Goal: Information Seeking & Learning: Check status

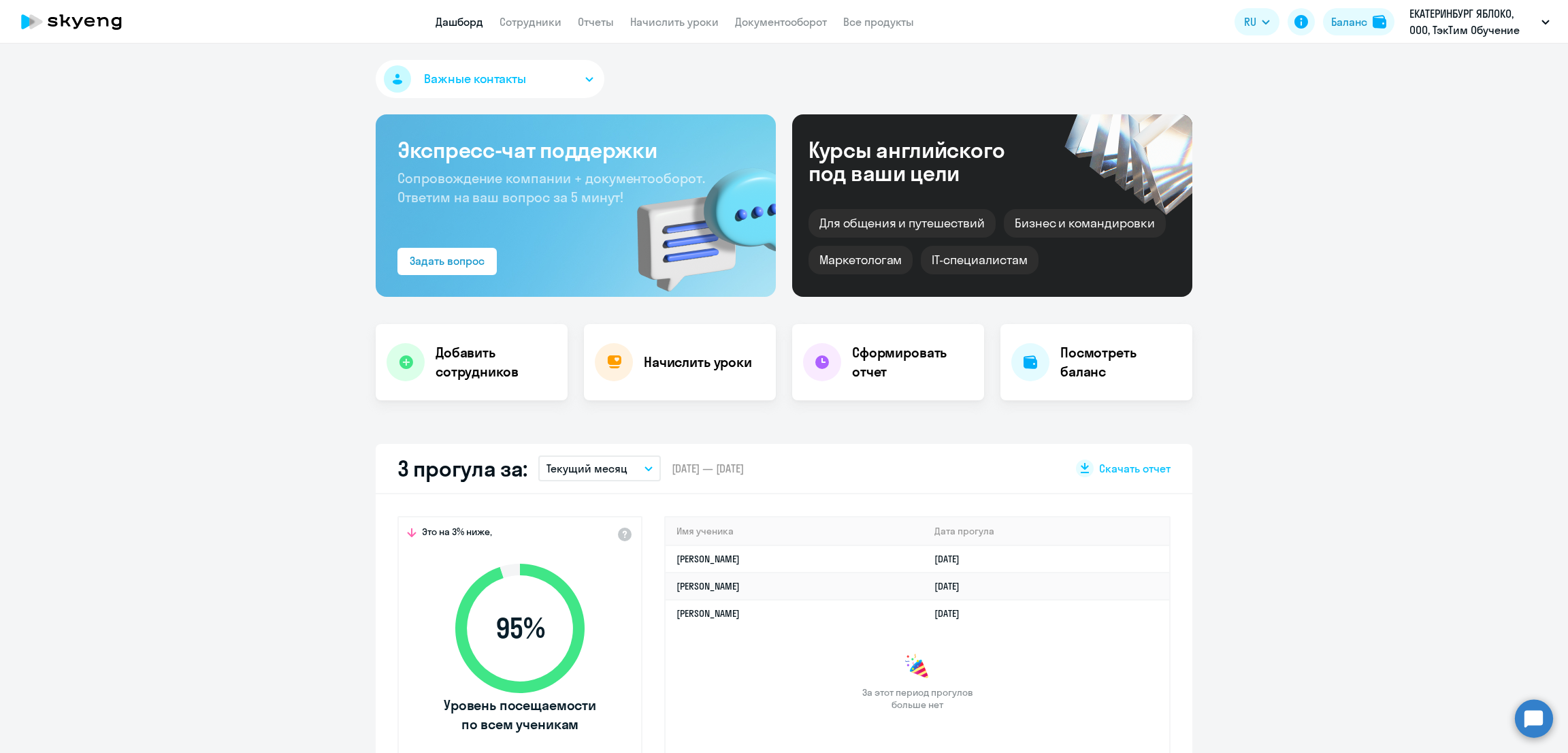
click at [583, 463] on p "Текущий месяц" at bounding box center [587, 468] width 81 height 16
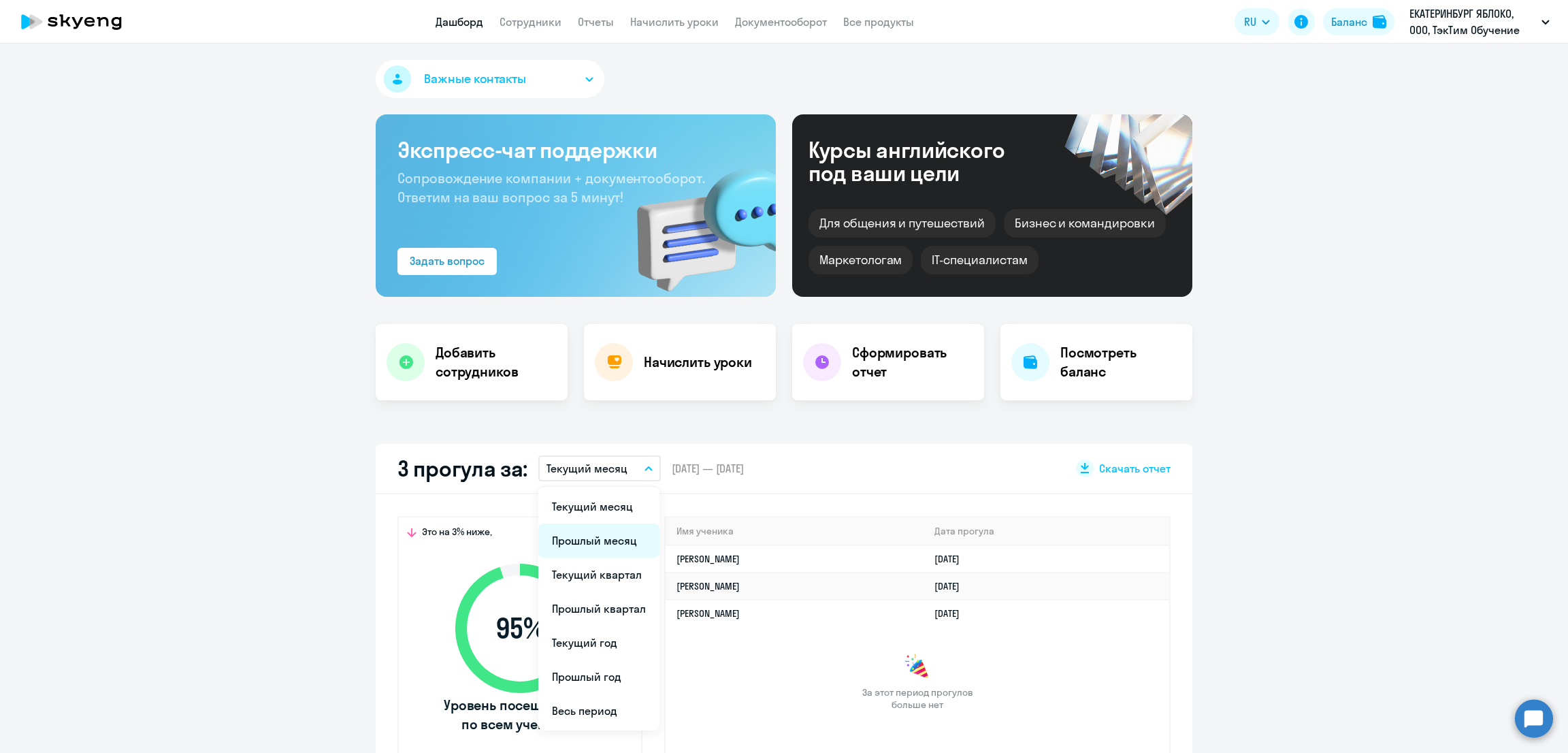
click at [601, 548] on li "Прошлый месяц" at bounding box center [598, 540] width 121 height 34
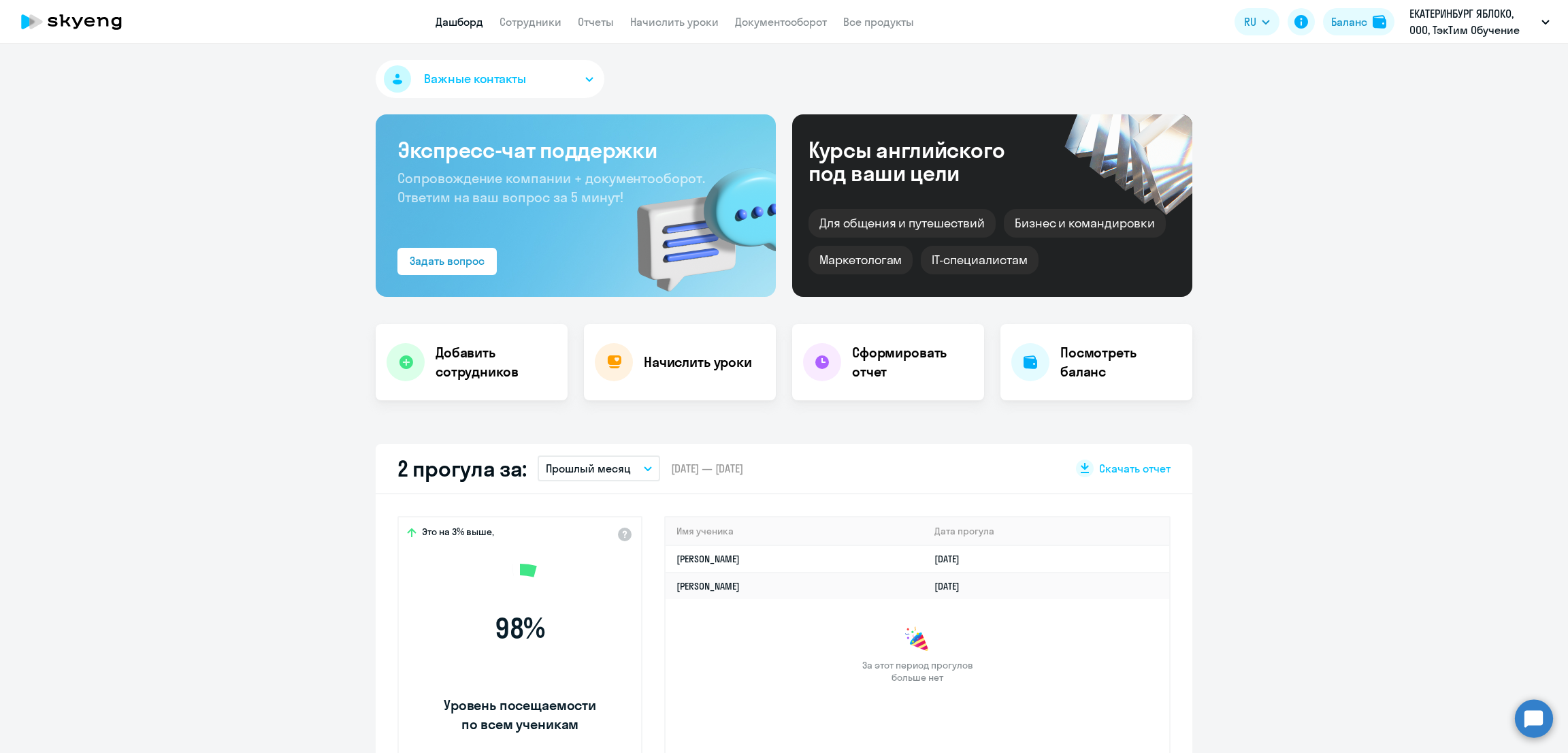
select select "30"
click at [546, 29] on app-menu-item-link "Сотрудники" at bounding box center [530, 22] width 62 height 17
click at [544, 15] on link "Сотрудники" at bounding box center [530, 21] width 62 height 14
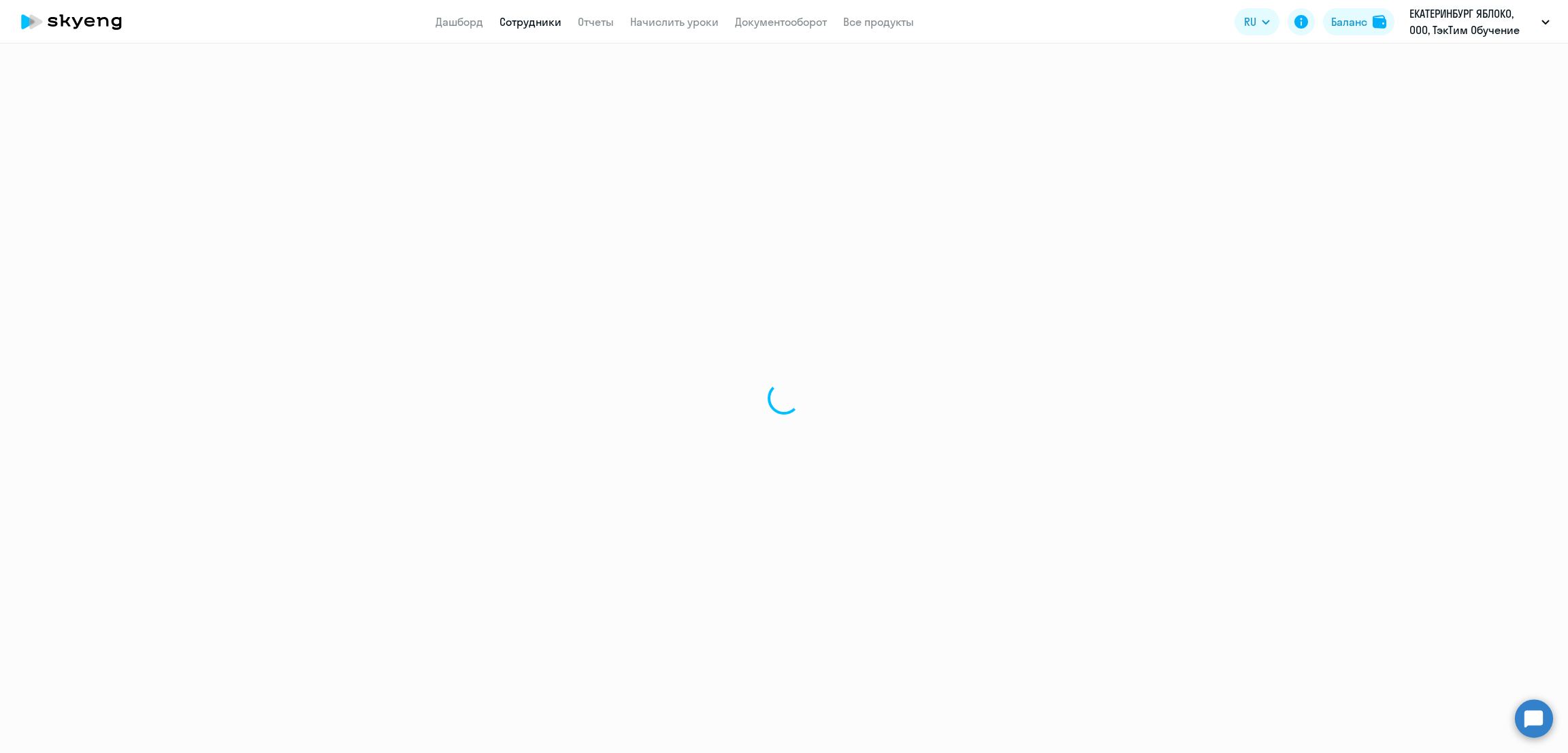
select select "30"
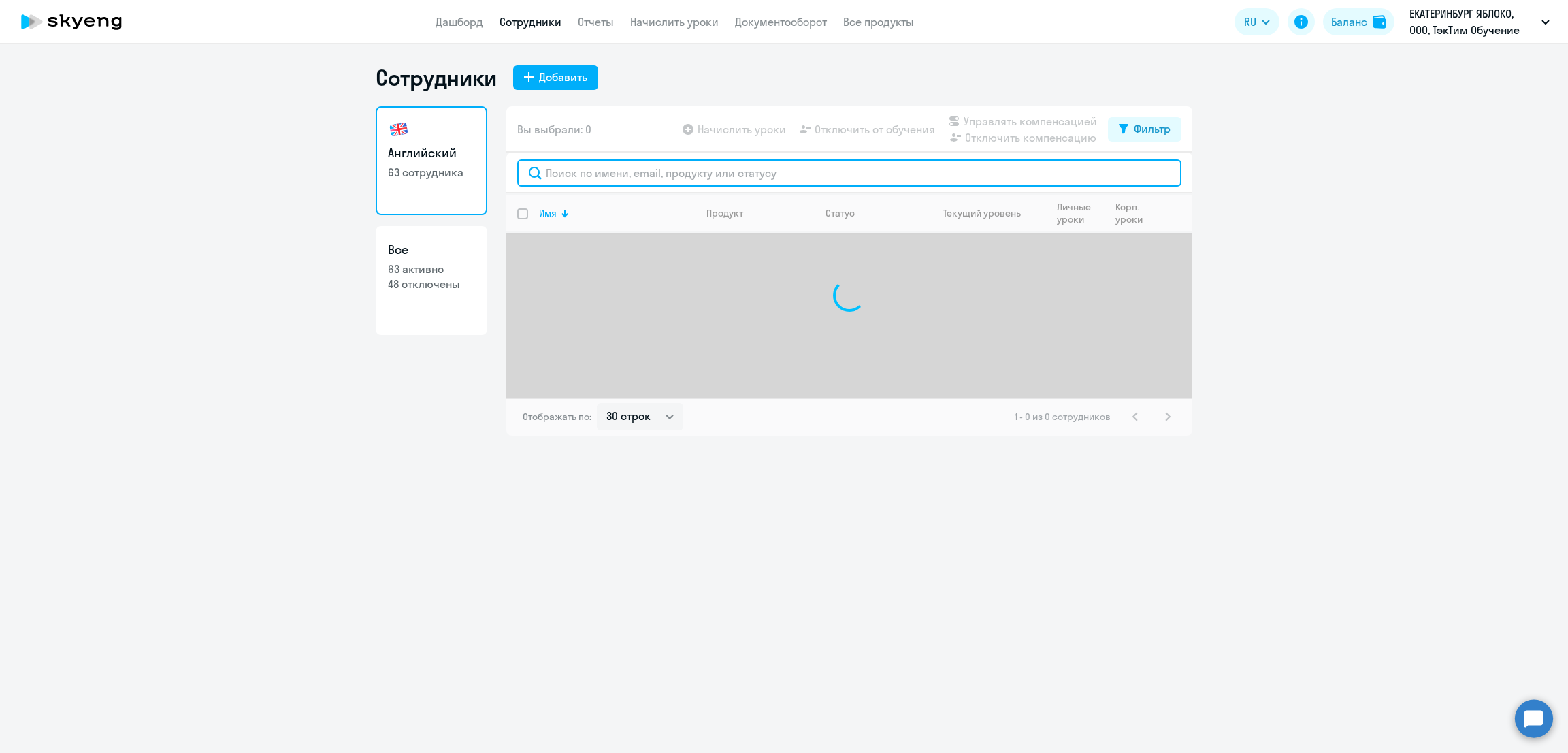
click at [693, 179] on input "text" at bounding box center [849, 173] width 664 height 27
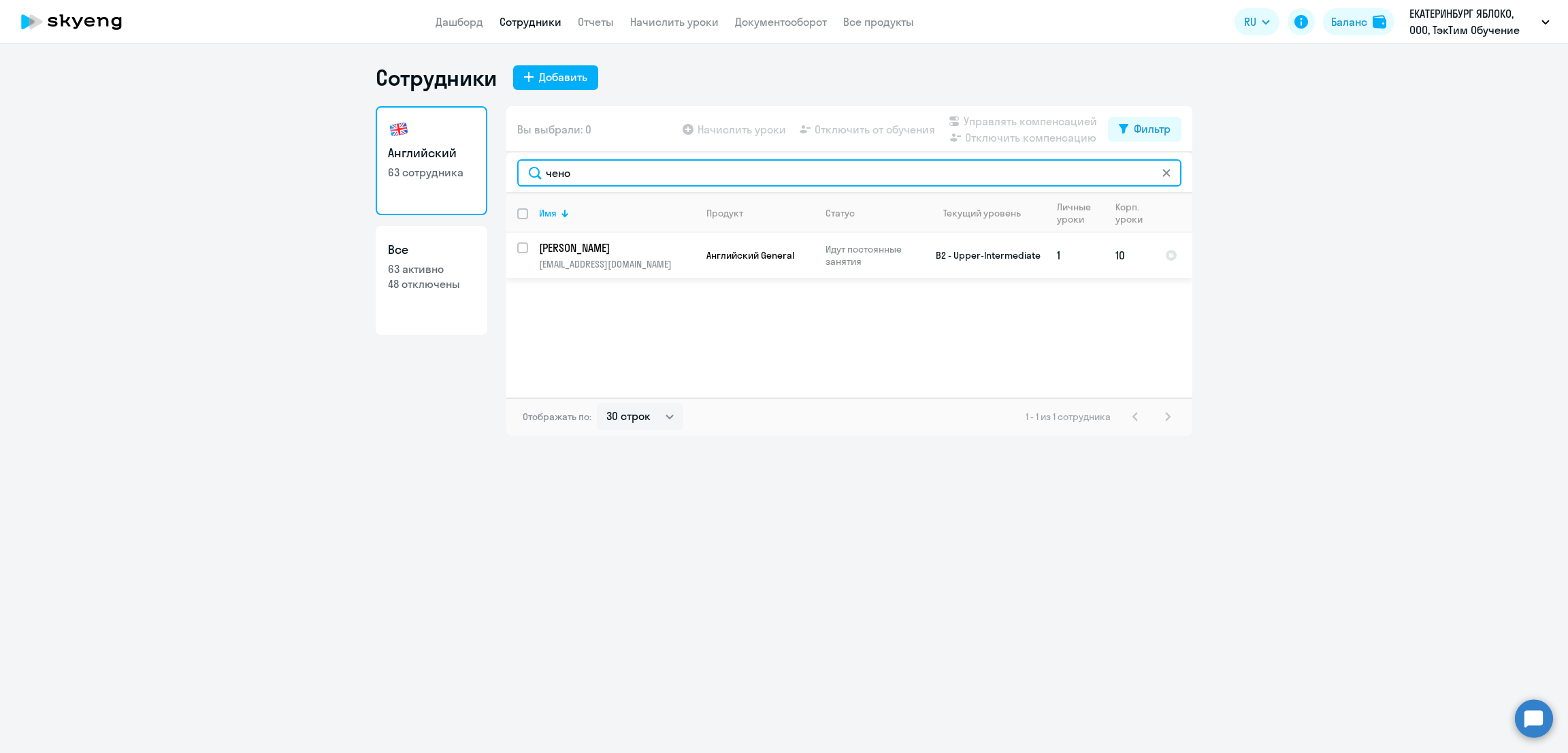
type input "чено"
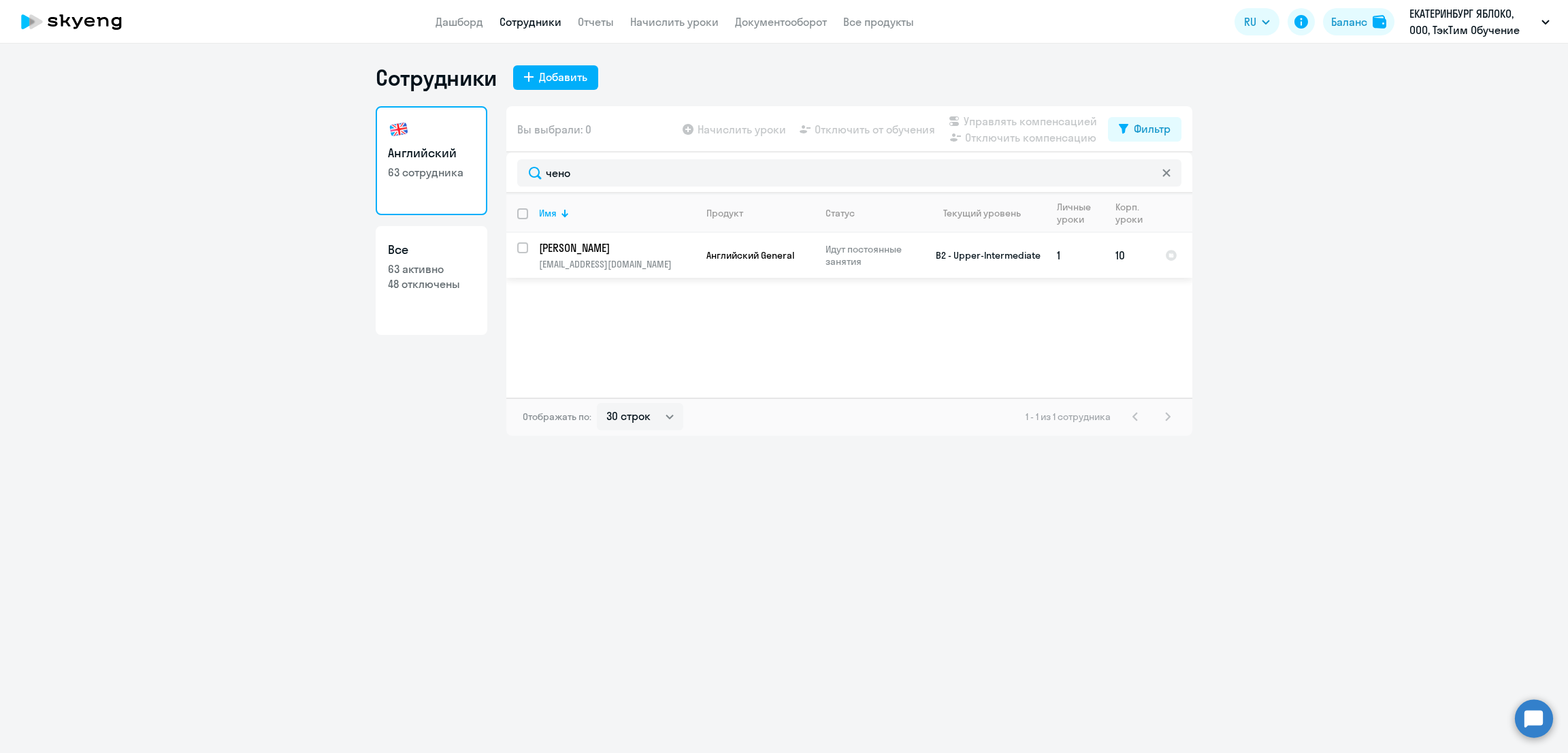
click at [649, 266] on p "[EMAIL_ADDRESS][DOMAIN_NAME]" at bounding box center [617, 264] width 156 height 12
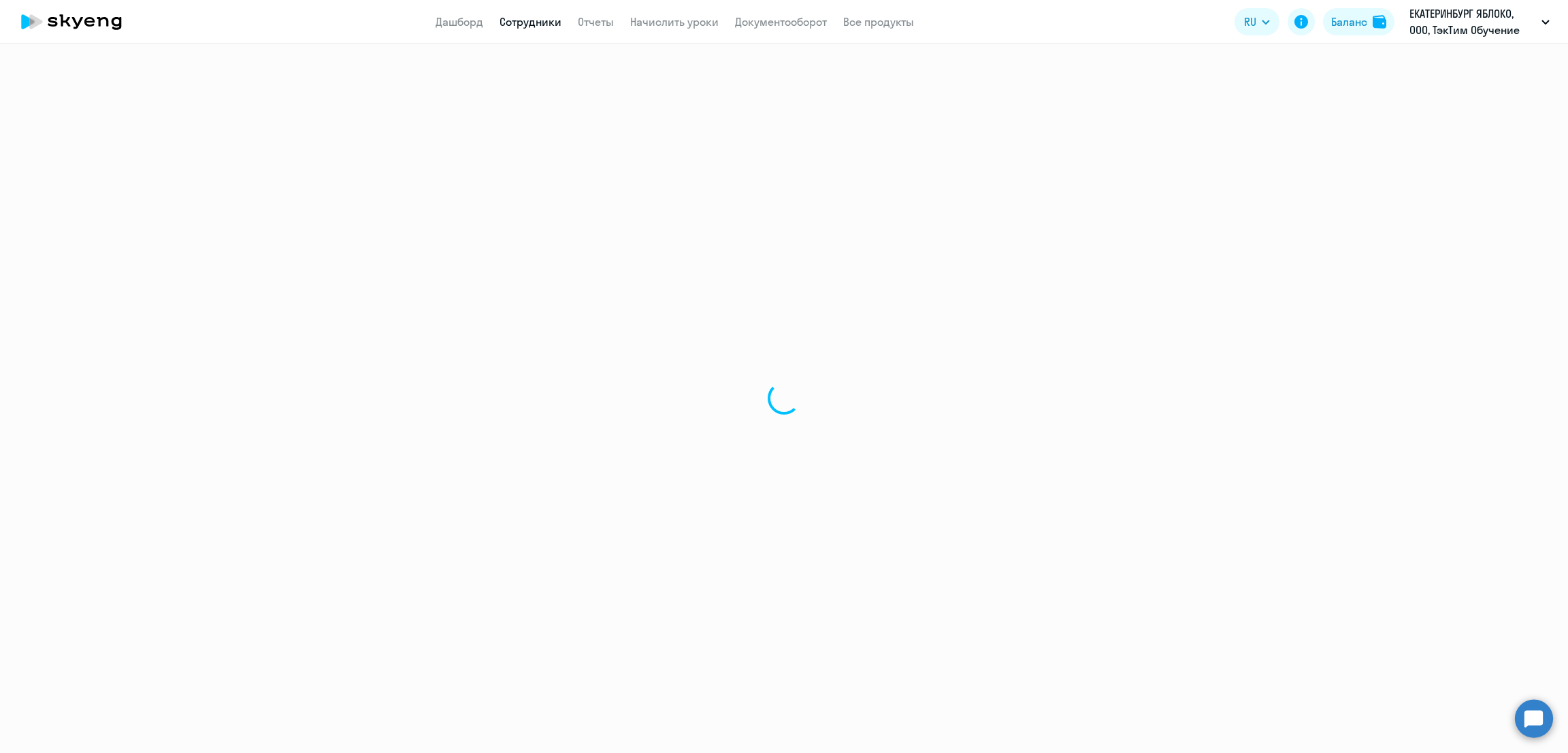
select select "english"
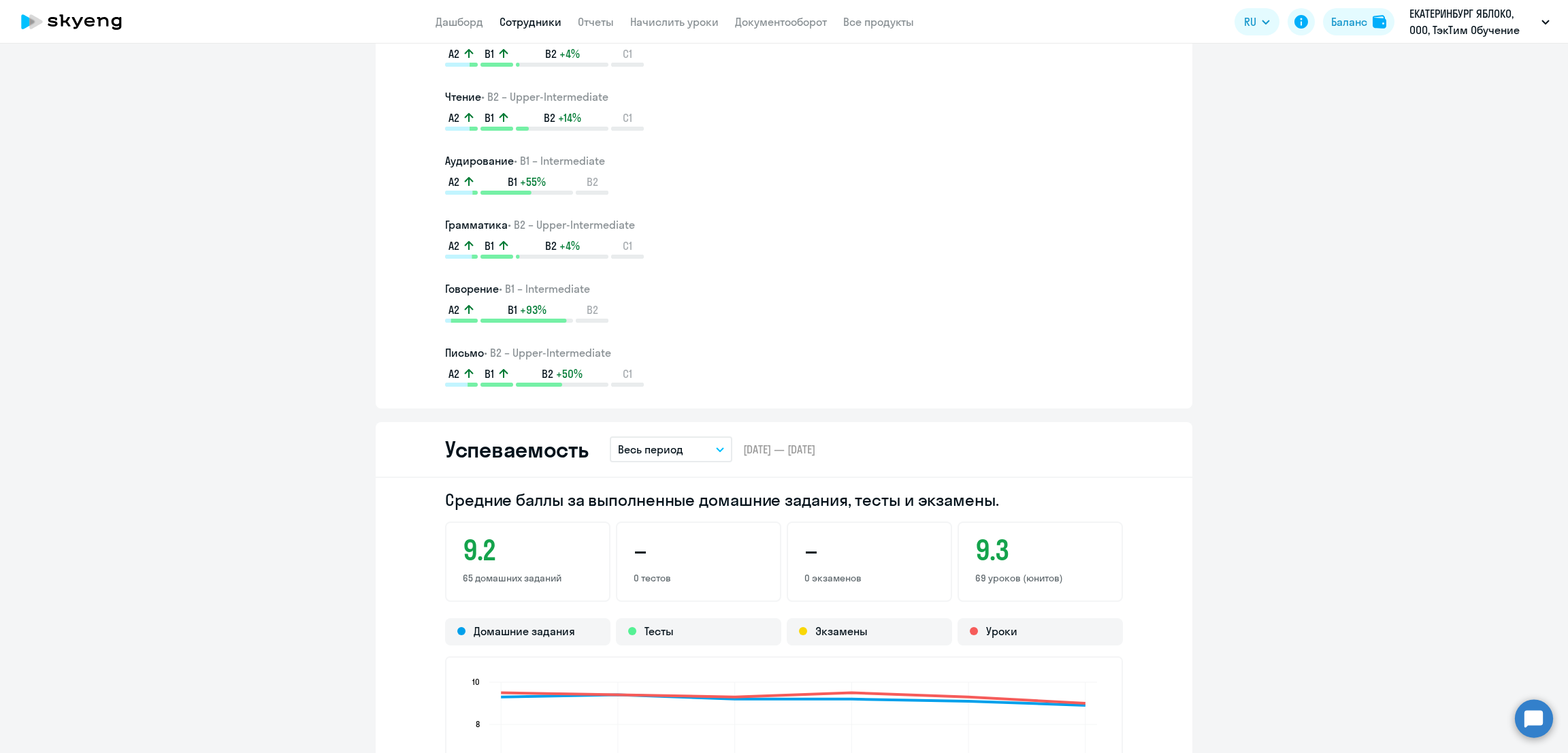
scroll to position [1361, 0]
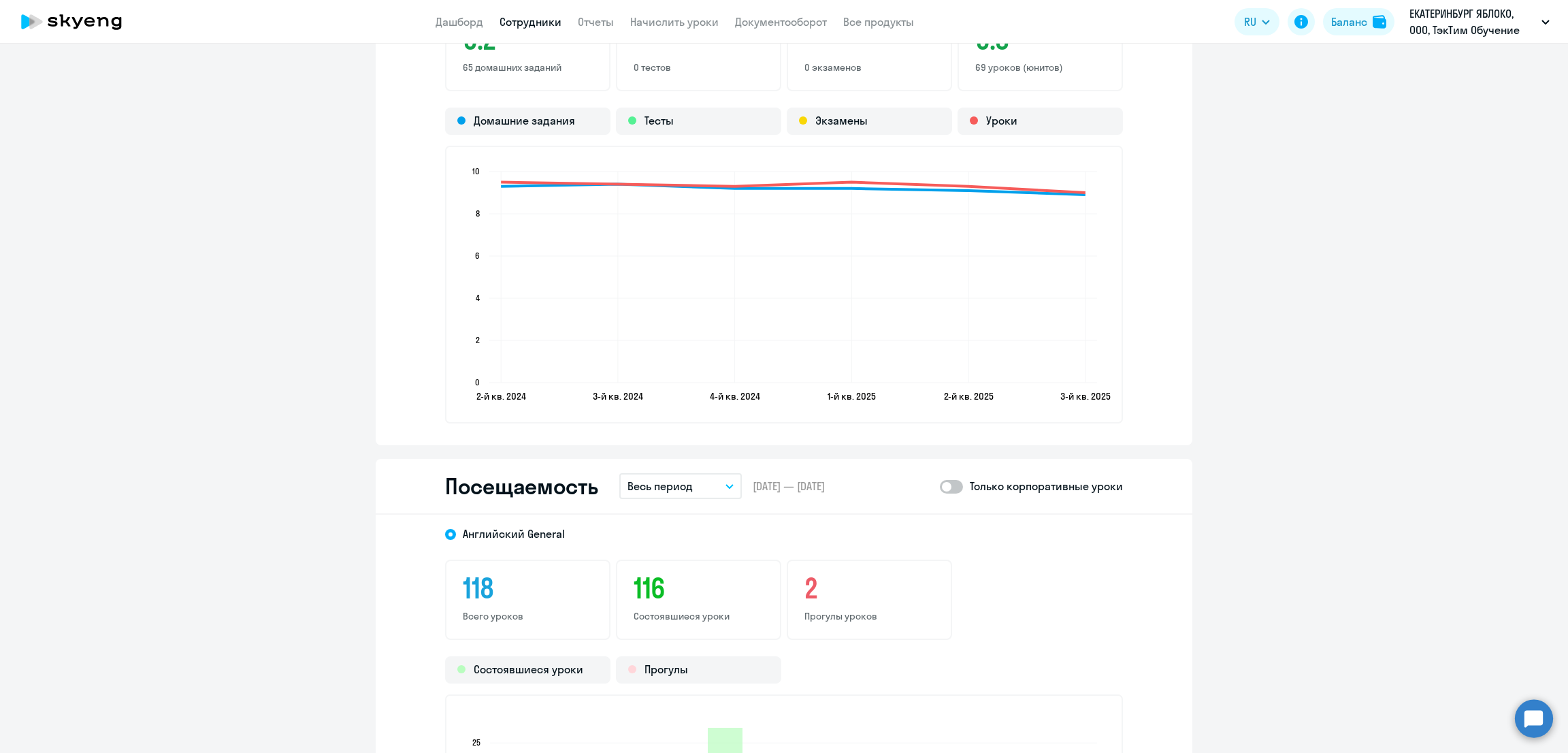
click at [678, 480] on p "Весь период" at bounding box center [660, 486] width 65 height 16
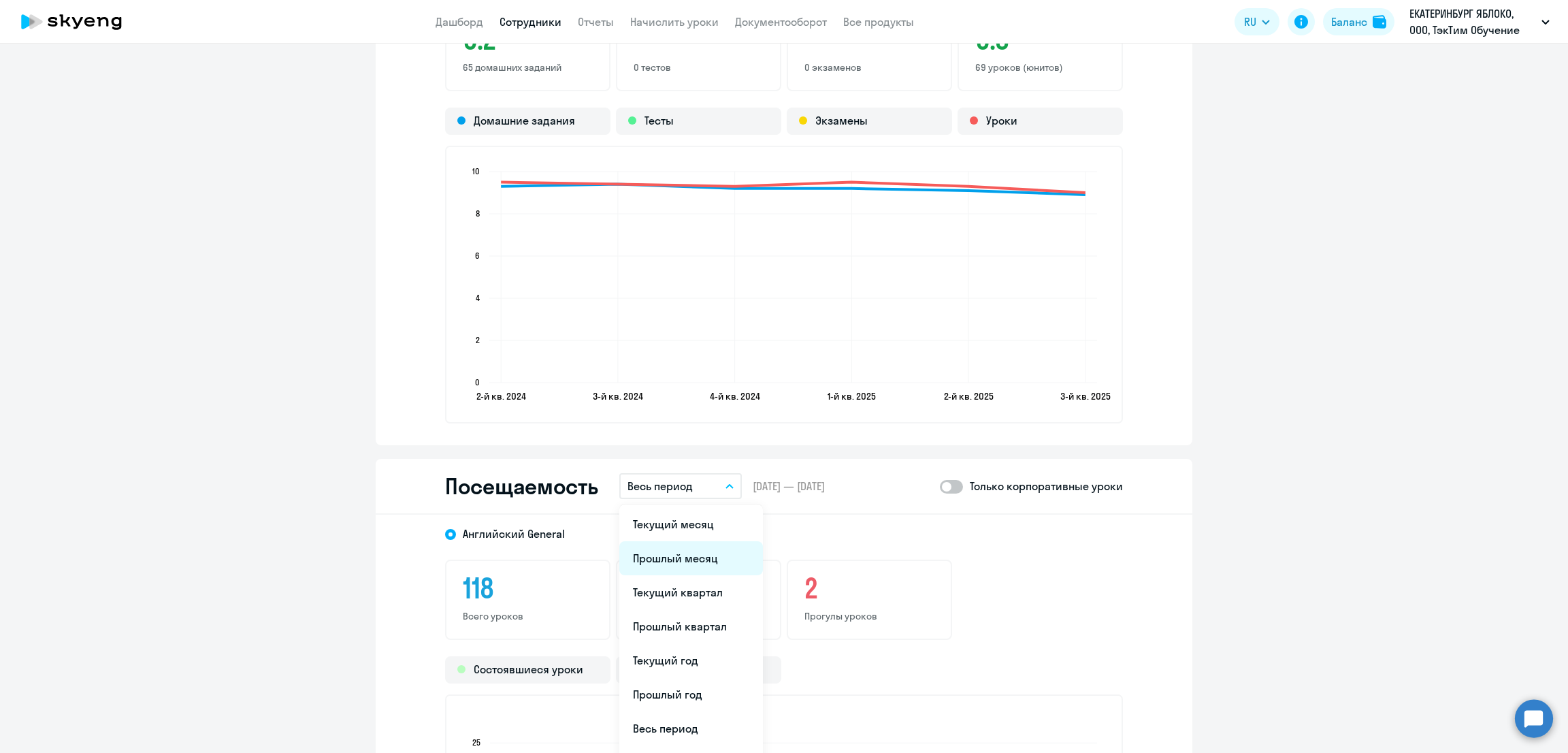
click at [695, 555] on li "Прошлый месяц" at bounding box center [691, 558] width 144 height 34
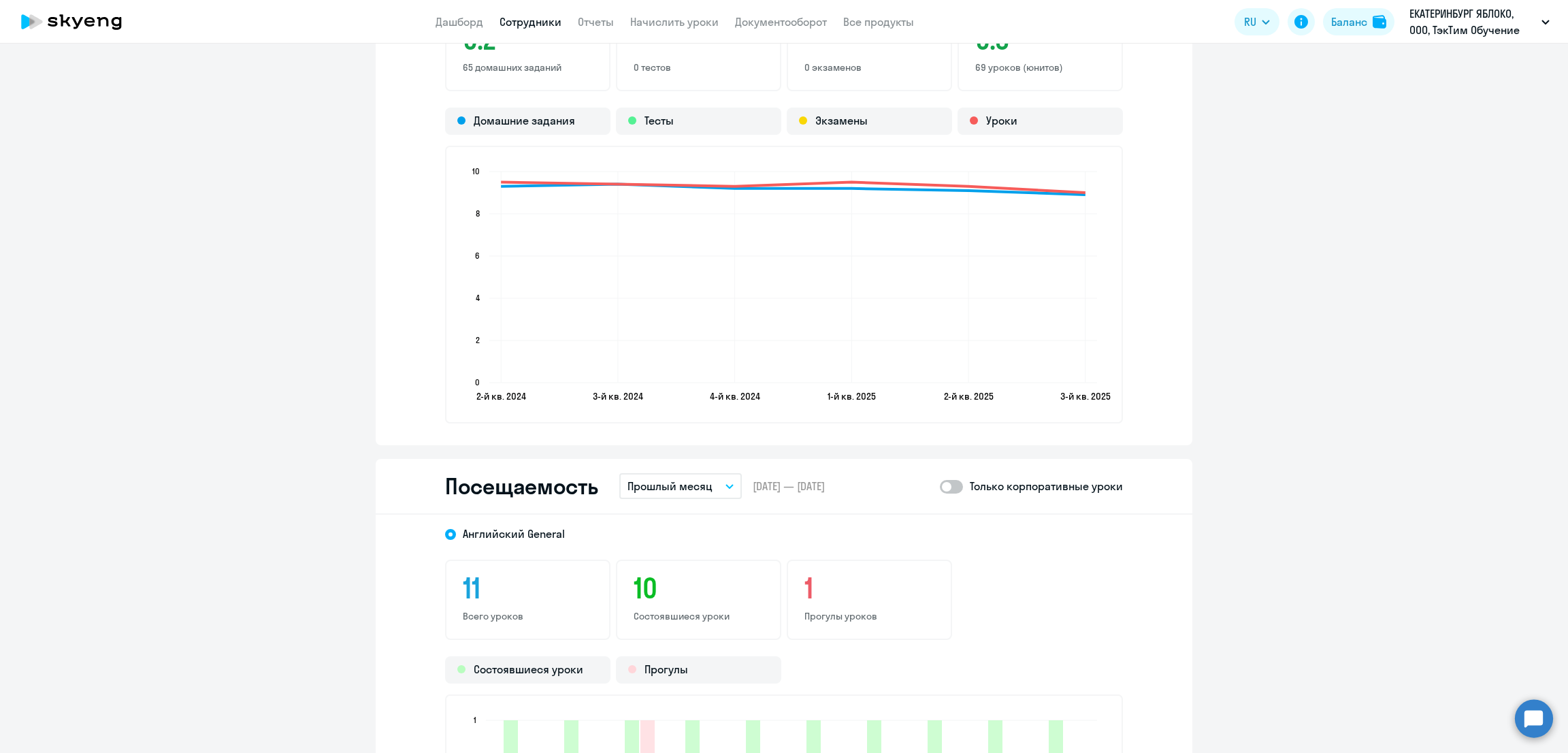
drag, startPoint x: 949, startPoint y: 480, endPoint x: 998, endPoint y: 512, distance: 58.5
click at [951, 480] on span at bounding box center [951, 487] width 23 height 14
click at [940, 486] on input "checkbox" at bounding box center [939, 486] width 1 height 1
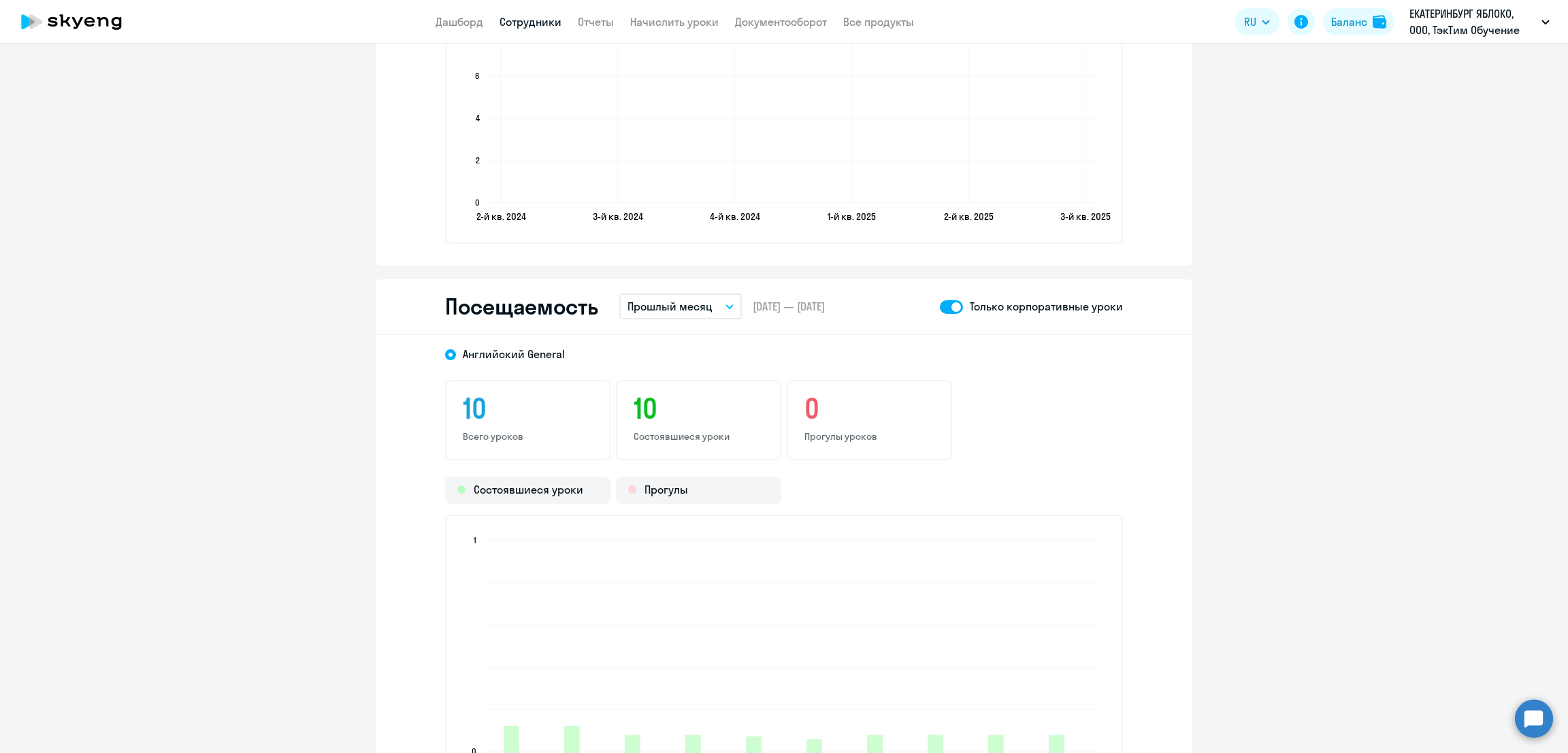
scroll to position [1701, 0]
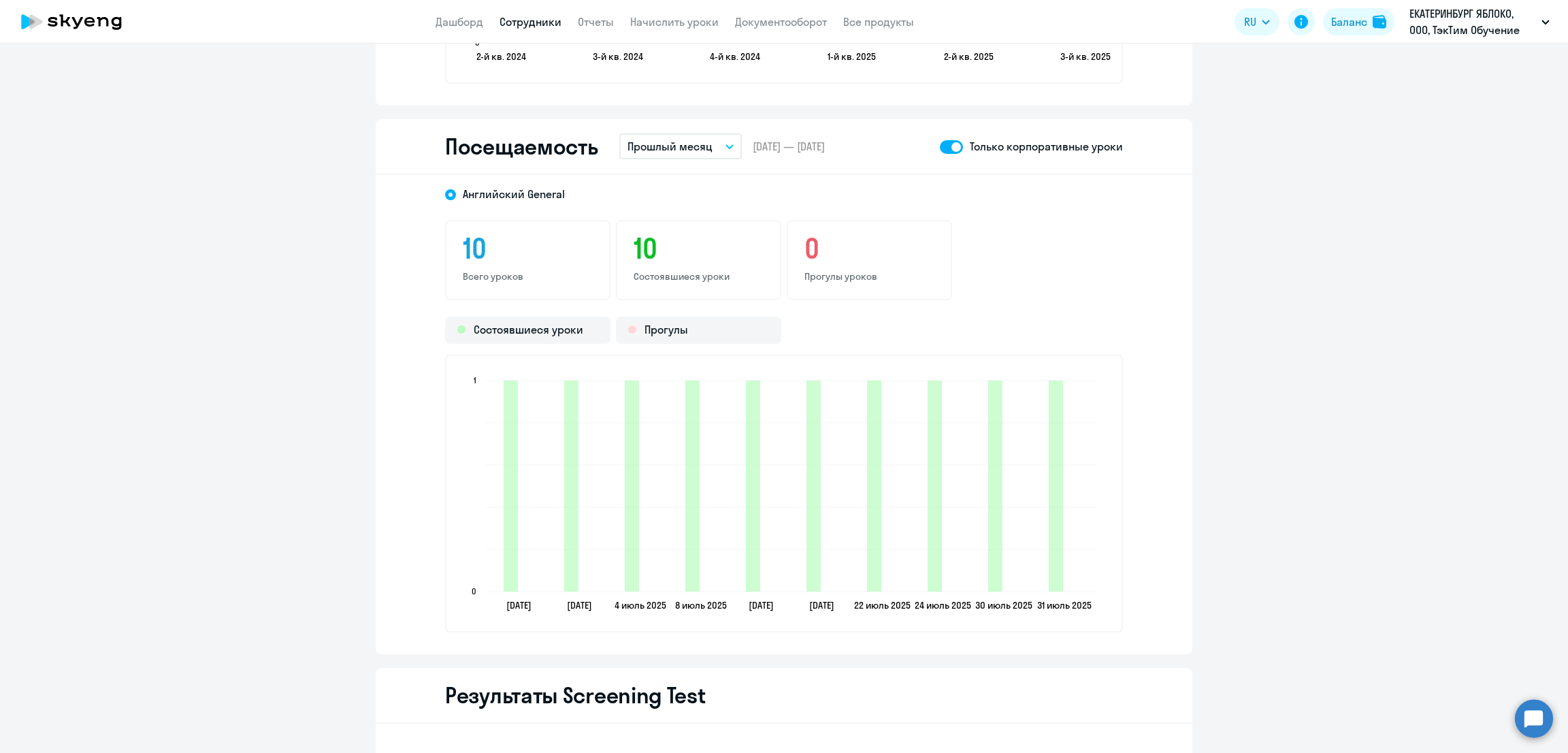
click at [941, 143] on span at bounding box center [951, 147] width 23 height 14
click at [940, 147] on input "checkbox" at bounding box center [939, 147] width 1 height 1
checkbox input "false"
click at [534, 25] on link "Сотрудники" at bounding box center [530, 21] width 62 height 14
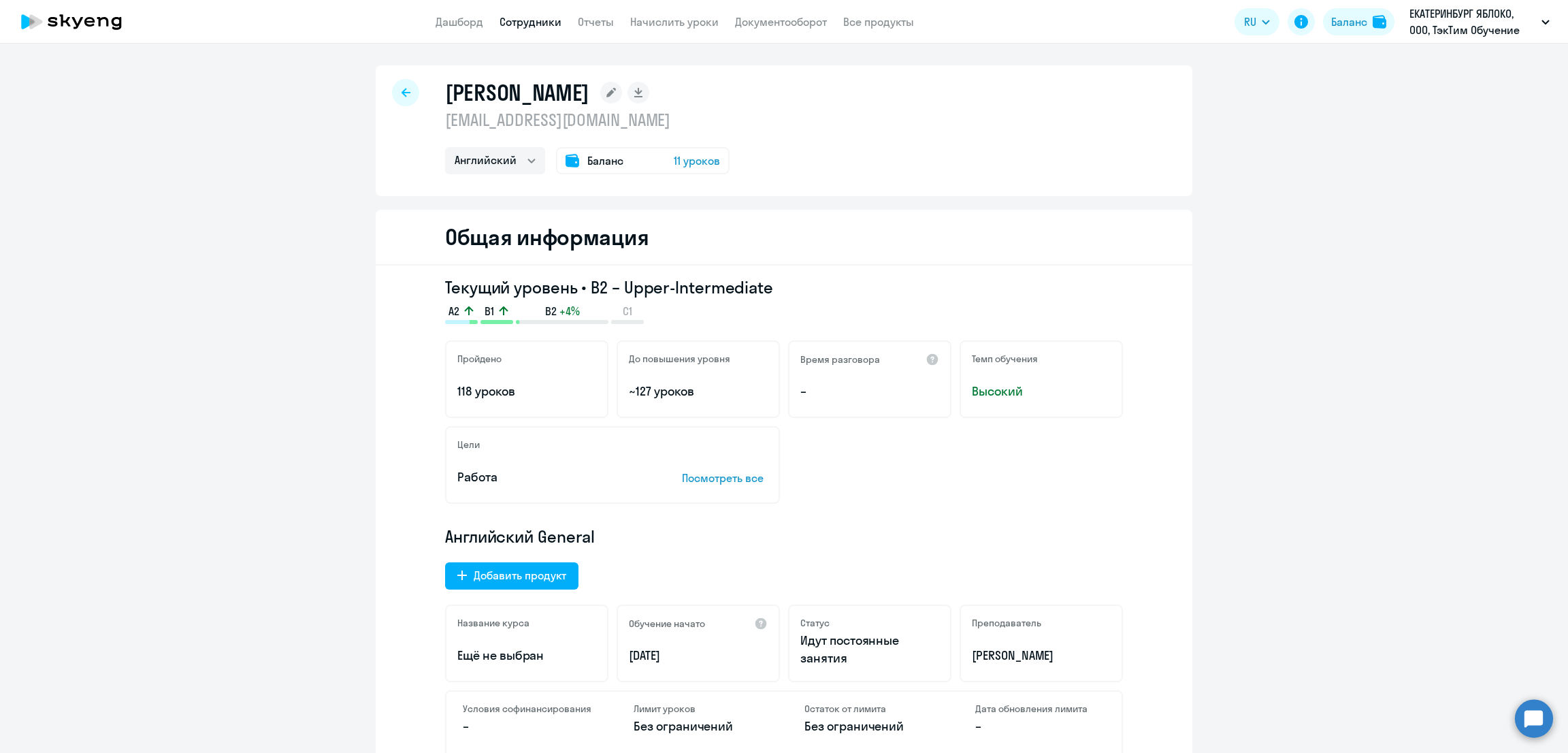
select select "30"
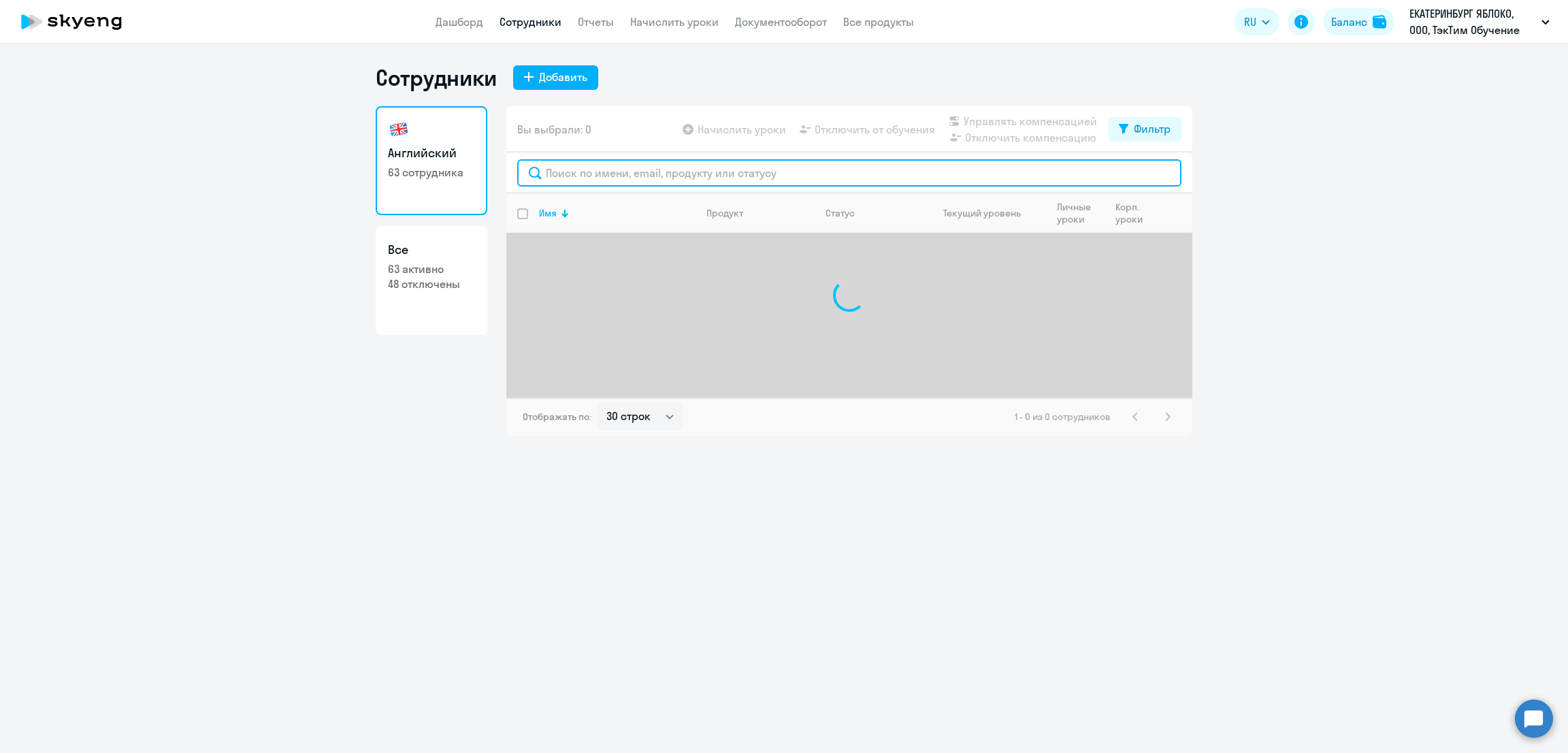
click at [721, 185] on input "text" at bounding box center [849, 173] width 664 height 27
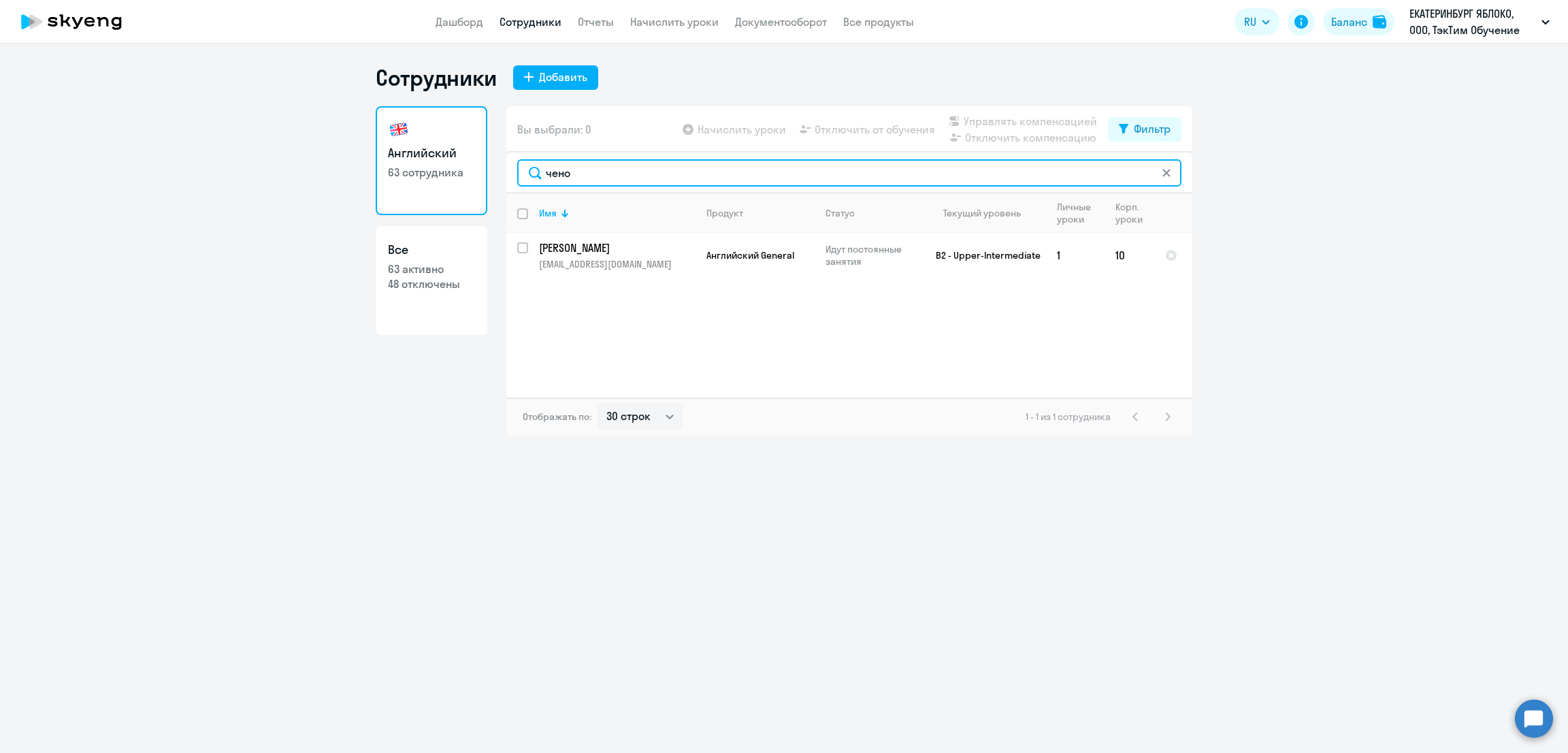
type input "чено"
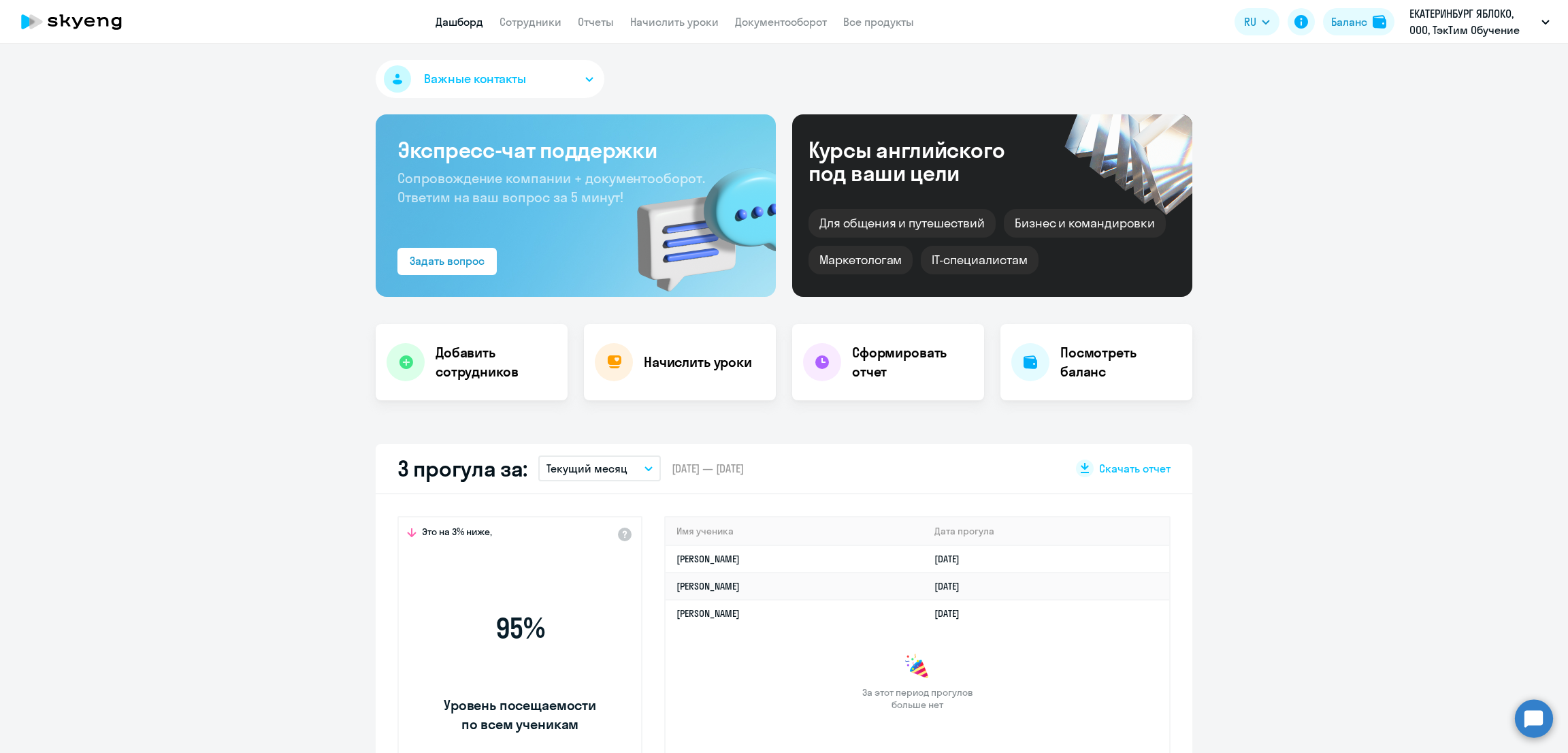
select select "30"
